Goal: Task Accomplishment & Management: Manage account settings

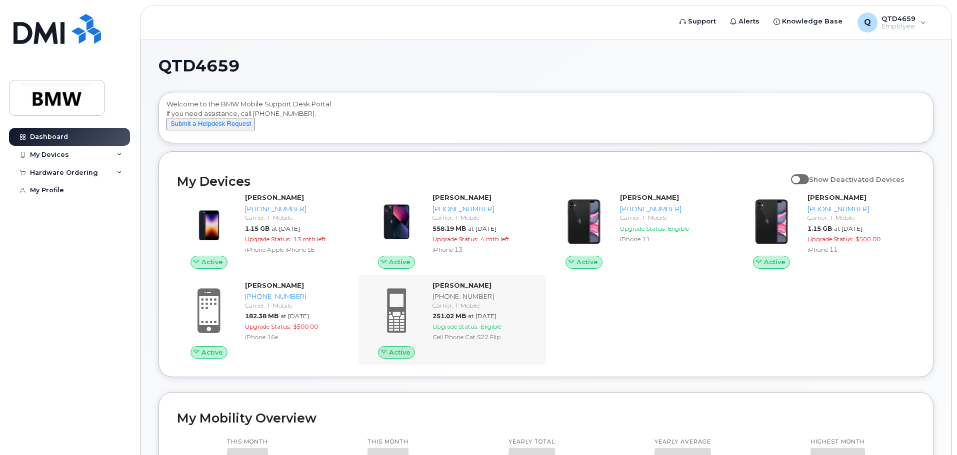
scroll to position [50, 0]
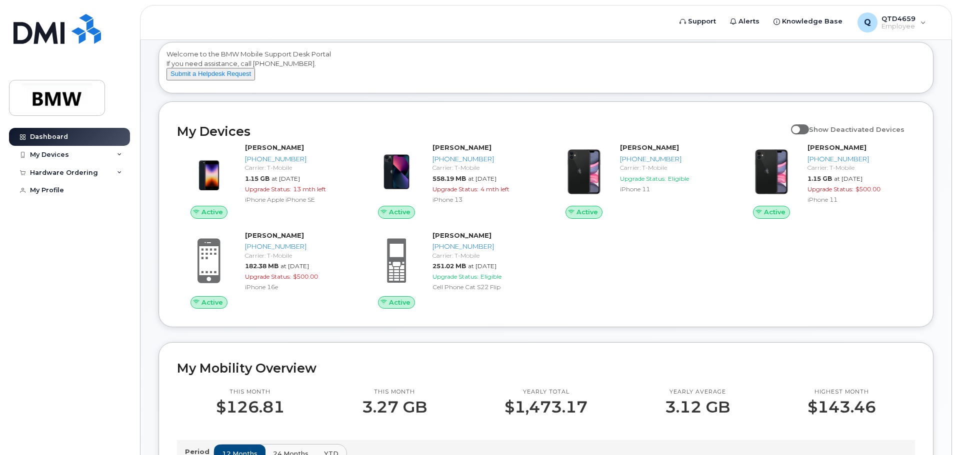
click at [642, 296] on div "Active [PERSON_NAME] [PHONE_NUMBER] Carrier: T-Mobile 1.15 GB at [DATE] Upgrade…" at bounding box center [546, 226] width 750 height 178
click at [679, 300] on div "Active Christopher Outlaw 864-748-8149 Carrier: T-Mobile 1.15 GB at Sep 01, 202…" at bounding box center [546, 226] width 750 height 178
click at [680, 244] on div "Active Christopher Outlaw 864-748-8149 Carrier: T-Mobile 1.15 GB at Sep 01, 202…" at bounding box center [546, 226] width 750 height 178
click at [922, 22] on div "Q QTD4659 Employee" at bounding box center [891, 22] width 82 height 20
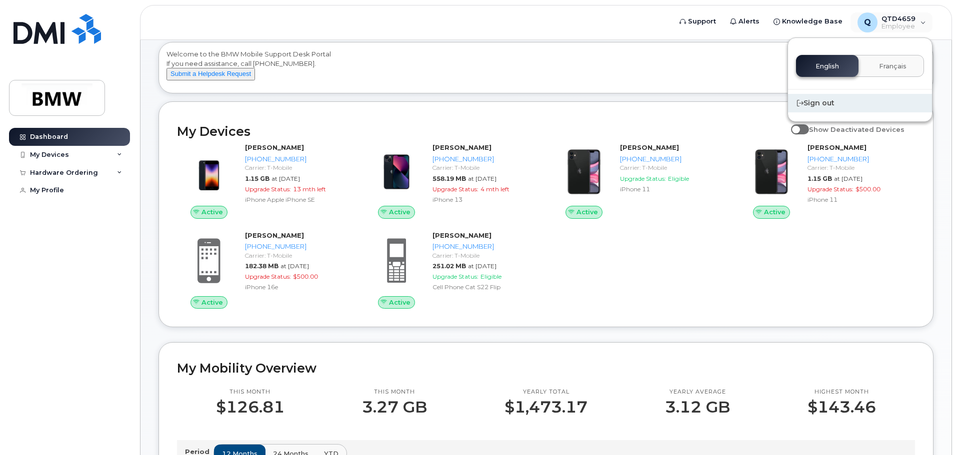
click at [825, 100] on div "Sign out" at bounding box center [860, 103] width 144 height 18
